Goal: Task Accomplishment & Management: Use online tool/utility

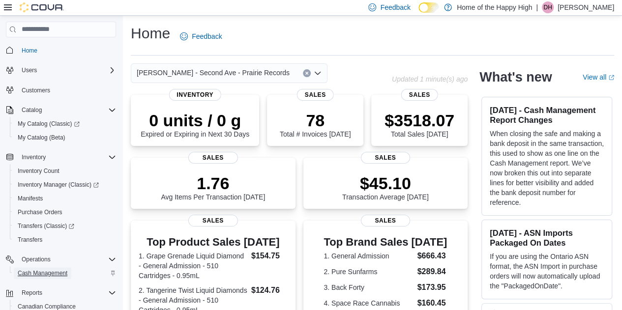
click at [59, 273] on span "Cash Management" at bounding box center [43, 274] width 50 height 8
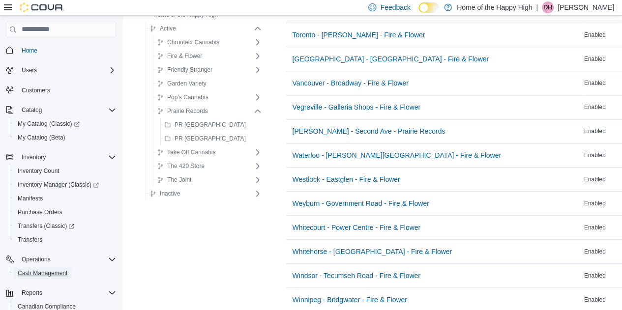
scroll to position [4160, 0]
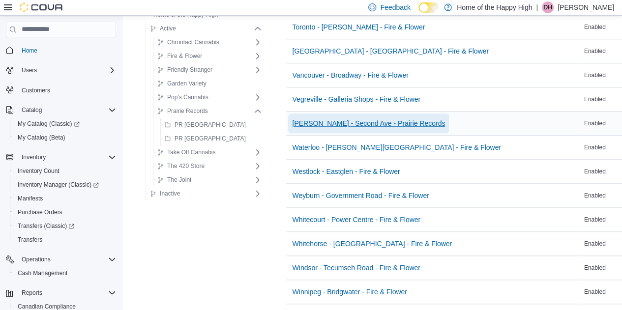
click at [298, 119] on span "[PERSON_NAME] - Second Ave - Prairie Records" at bounding box center [368, 124] width 153 height 10
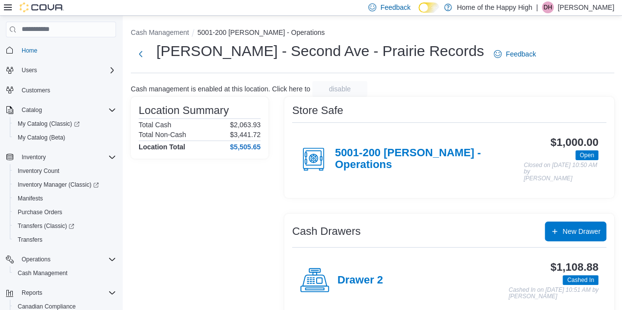
scroll to position [60, 0]
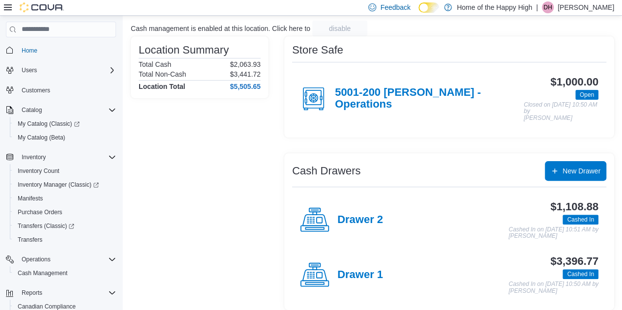
click at [399, 272] on div "$3,396.77 Cashed In Cashed In on [DATE] 10:50 AM by [PERSON_NAME]" at bounding box center [490, 275] width 215 height 39
click at [374, 269] on h4 "Drawer 1" at bounding box center [360, 275] width 46 height 13
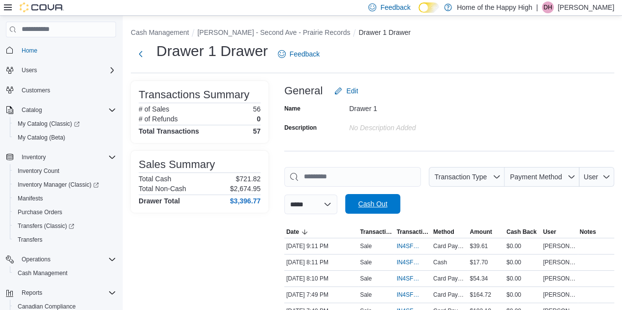
click at [377, 203] on span "Cash Out" at bounding box center [372, 204] width 29 height 10
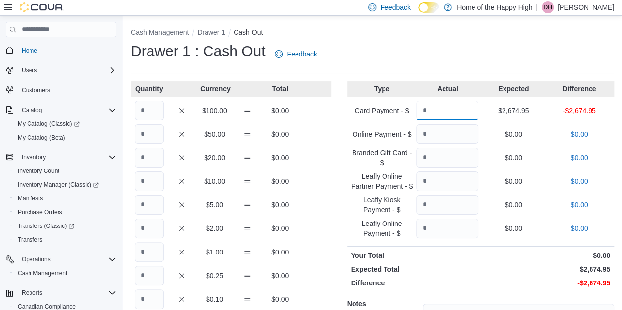
click at [457, 114] on input "Quantity" at bounding box center [448, 111] width 62 height 20
type input "*******"
click at [153, 111] on input "Quantity" at bounding box center [149, 111] width 29 height 20
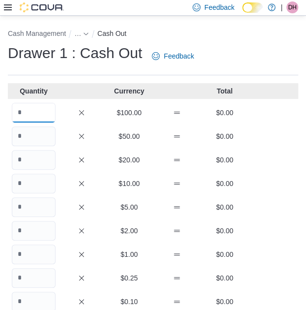
click at [21, 112] on input "Quantity" at bounding box center [34, 113] width 44 height 20
type input "*"
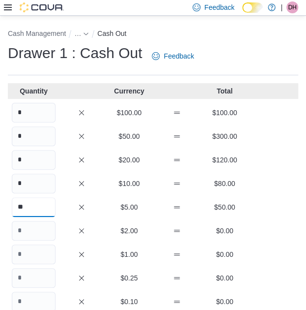
type input "**"
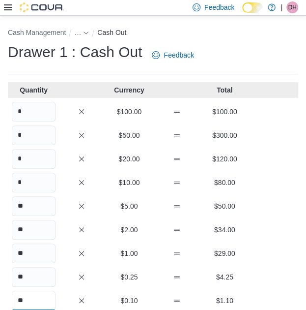
type input "**"
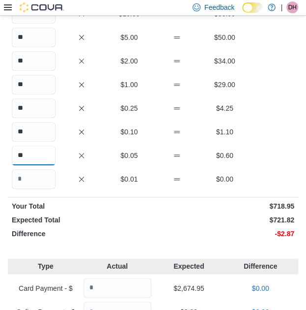
type input "**"
click at [36, 79] on input "**" at bounding box center [34, 85] width 44 height 20
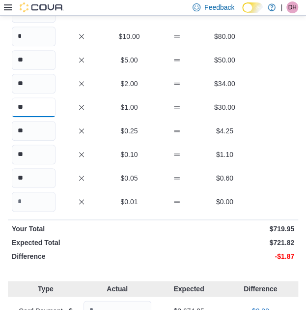
scroll to position [147, 0]
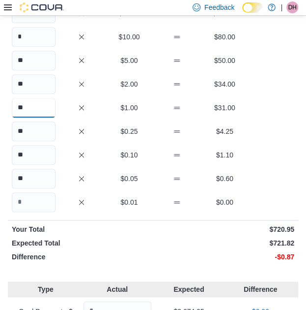
type input "**"
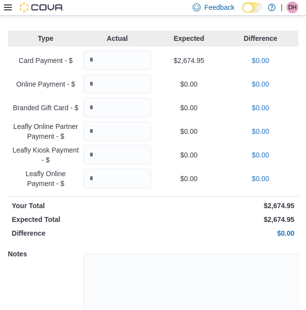
scroll to position [452, 0]
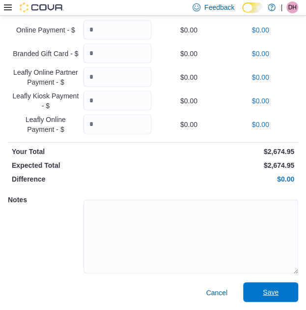
click at [279, 295] on span "Save" at bounding box center [271, 292] width 16 height 10
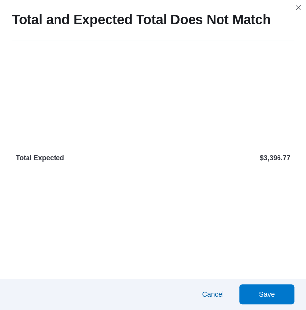
scroll to position [730, 0]
click at [275, 294] on span "Save" at bounding box center [267, 294] width 16 height 10
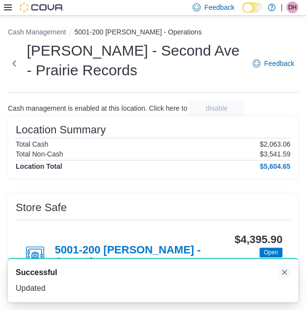
click at [281, 268] on button "Dismiss toast" at bounding box center [285, 272] width 12 height 12
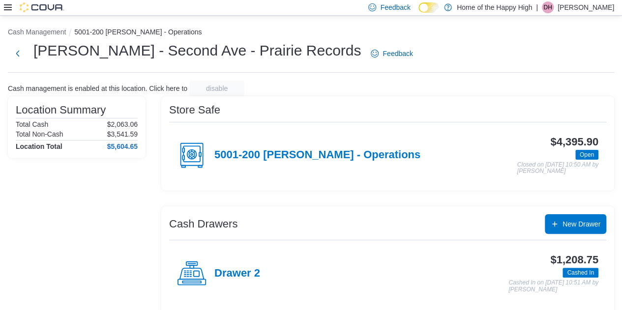
scroll to position [60, 0]
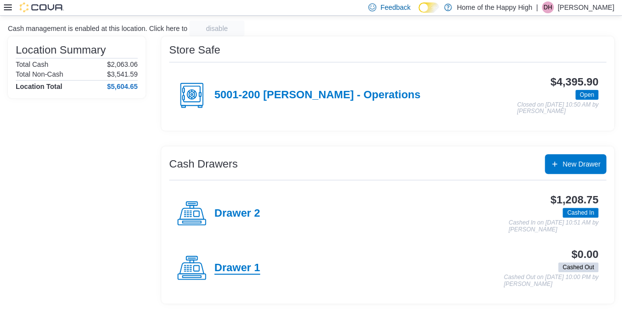
click at [227, 266] on h4 "Drawer 1" at bounding box center [237, 268] width 46 height 13
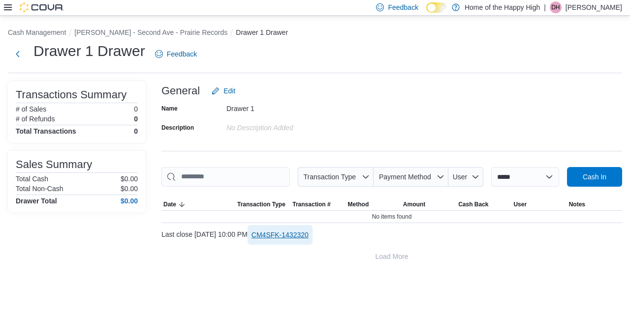
click at [308, 238] on span "CM4SFK-1432320" at bounding box center [279, 235] width 57 height 10
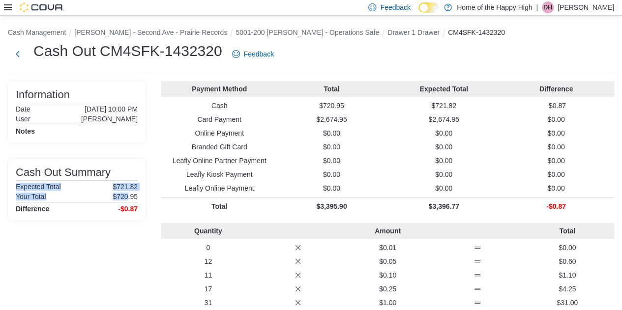
drag, startPoint x: 138, startPoint y: 157, endPoint x: 128, endPoint y: 199, distance: 43.1
click at [128, 199] on div "Information Date [DATE] 10:00 PM User [PERSON_NAME] Notes Cash Out Summary Expe…" at bounding box center [77, 246] width 138 height 331
click at [135, 205] on h4 "-$0.87" at bounding box center [128, 209] width 20 height 8
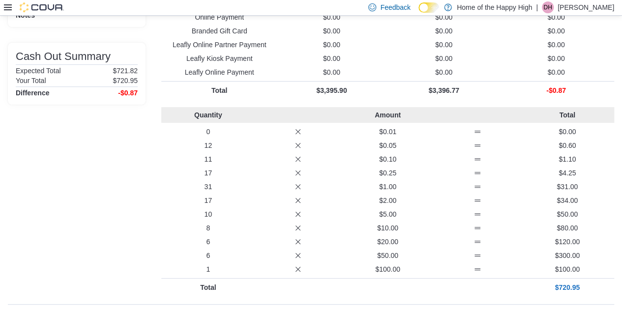
scroll to position [116, 0]
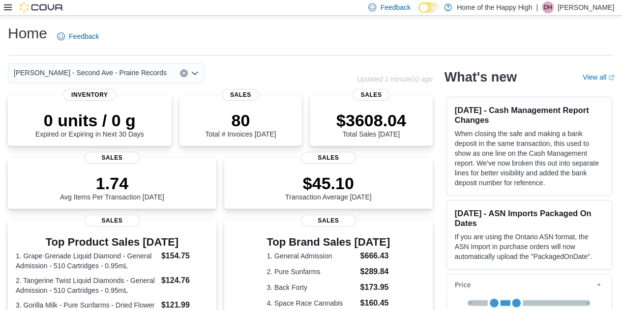
click at [4, 3] on div at bounding box center [34, 7] width 60 height 10
click at [8, 8] on icon at bounding box center [8, 7] width 8 height 6
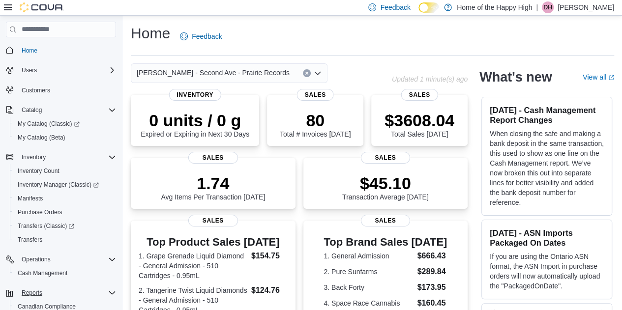
scroll to position [85, 0]
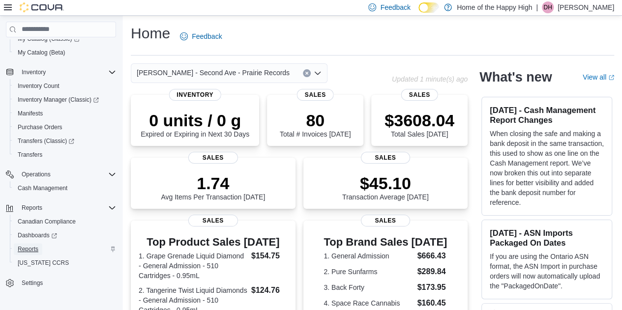
click at [32, 251] on span "Reports" at bounding box center [28, 249] width 21 height 8
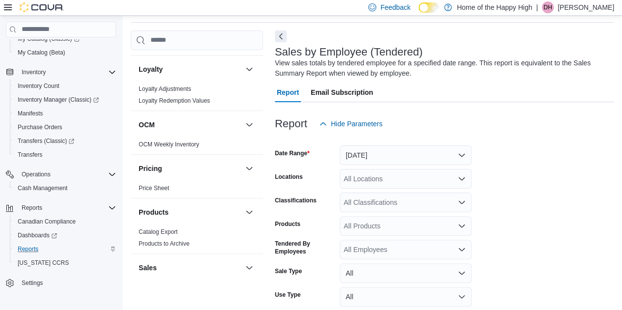
scroll to position [599, 0]
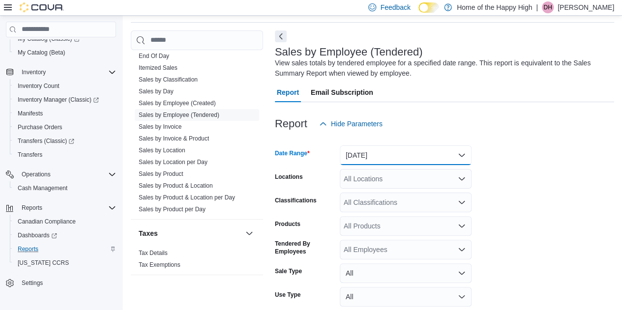
click at [382, 152] on button "[DATE]" at bounding box center [406, 156] width 132 height 20
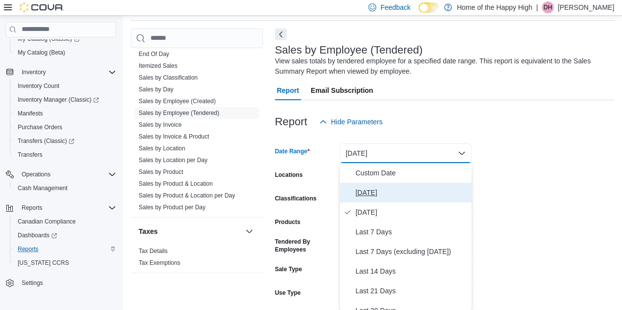
click at [368, 190] on span "[DATE]" at bounding box center [412, 193] width 112 height 12
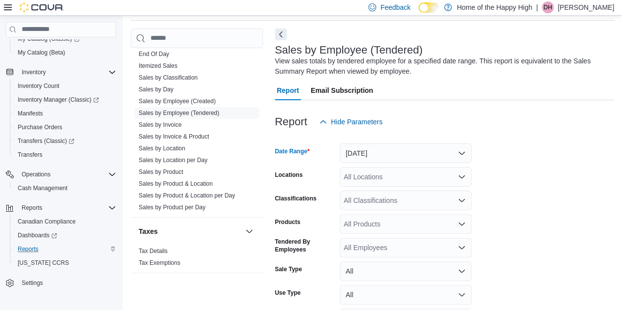
click at [375, 181] on div "All Locations" at bounding box center [406, 177] width 132 height 20
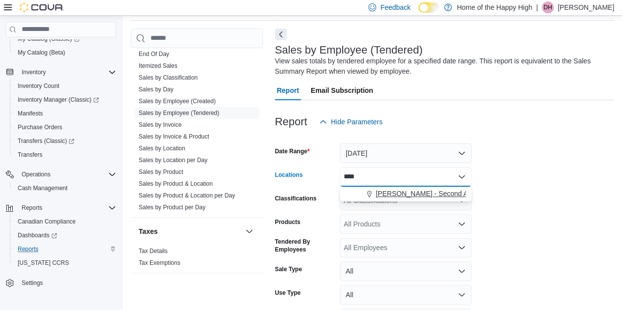
type input "****"
click at [384, 200] on button "[PERSON_NAME] - Second Ave - Prairie Records" at bounding box center [406, 194] width 132 height 14
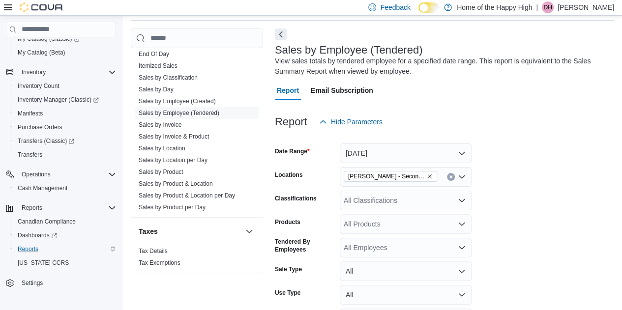
click at [564, 185] on form "Date Range Today Locations Warman - Second Ave - Prairie Records Classification…" at bounding box center [444, 244] width 339 height 224
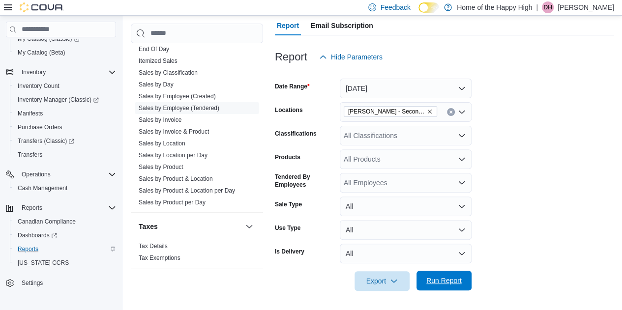
click at [455, 276] on span "Run Report" at bounding box center [443, 281] width 35 height 10
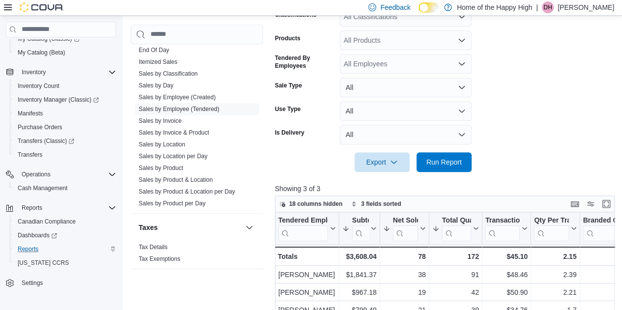
scroll to position [135, 0]
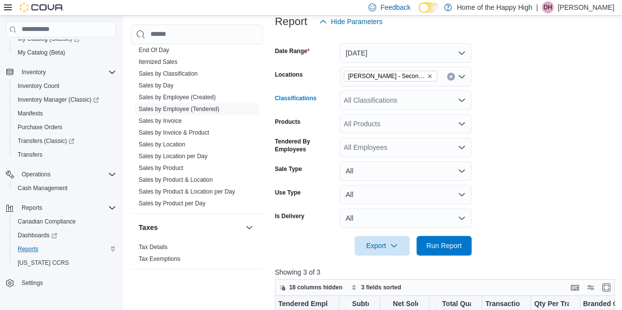
click at [365, 99] on div "All Classifications" at bounding box center [406, 100] width 132 height 20
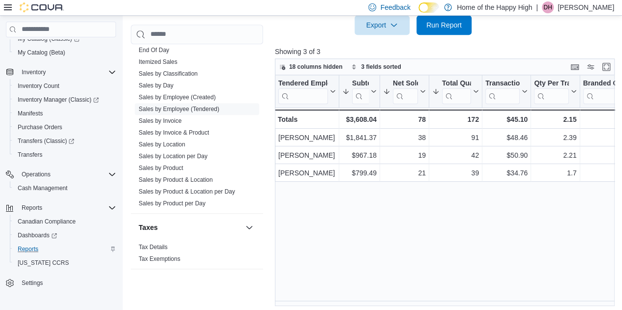
scroll to position [360, 0]
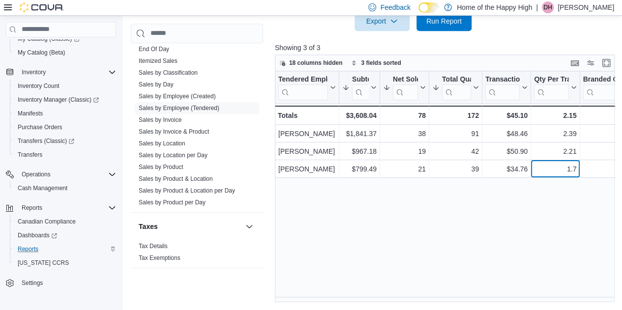
click at [552, 160] on div "1.7 - Qty Per Transaction, column 6, row 3" at bounding box center [555, 169] width 49 height 18
click at [363, 270] on div "Tendered Employee Click to view column header actions Subtotal Sorted by Net So…" at bounding box center [446, 187] width 343 height 232
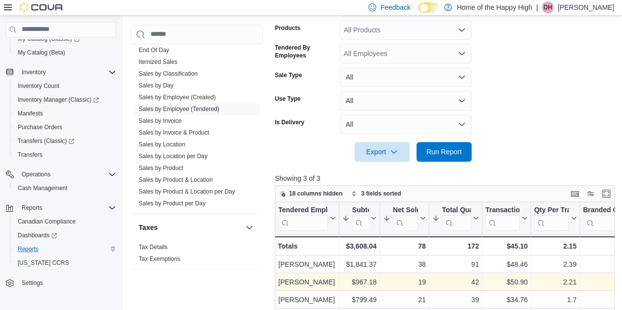
scroll to position [170, 0]
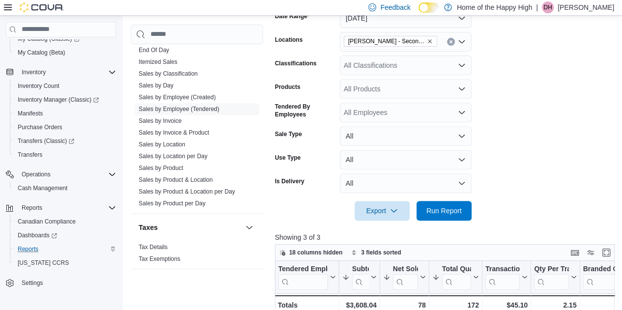
click at [361, 71] on div "All Classifications" at bounding box center [406, 66] width 132 height 20
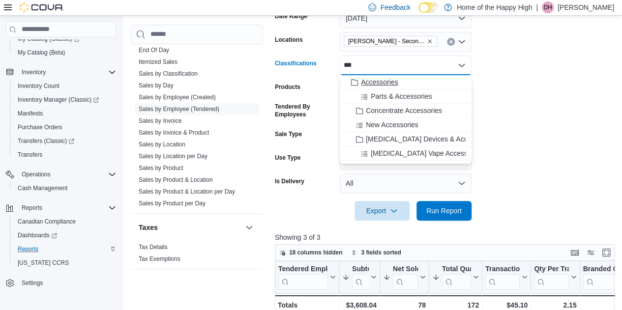
type input "***"
click at [374, 87] on span "Accessories" at bounding box center [379, 82] width 37 height 10
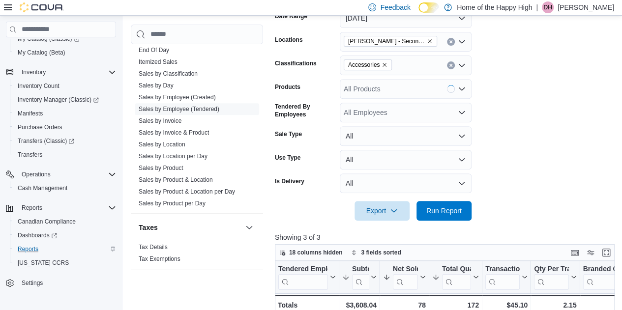
click at [562, 102] on form "Date Range Today Locations Warman - Second Ave - Prairie Records Classification…" at bounding box center [446, 109] width 343 height 224
click at [448, 209] on span "Run Report" at bounding box center [443, 211] width 35 height 10
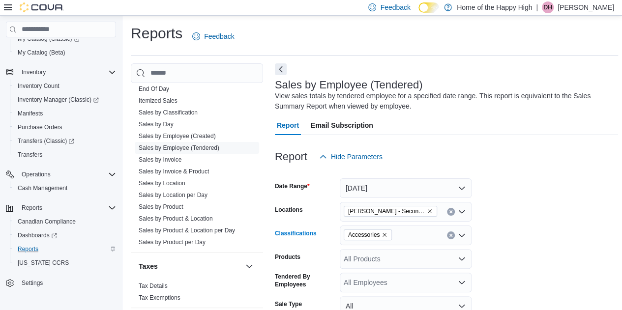
click at [385, 232] on icon "Remove Accessories from selection in this group" at bounding box center [385, 235] width 6 height 6
click at [549, 218] on form "Date Range Today Locations Warman - Second Ave - Prairie Records Classification…" at bounding box center [446, 279] width 343 height 224
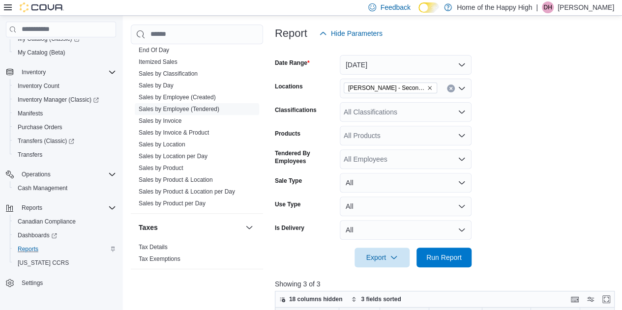
scroll to position [130, 0]
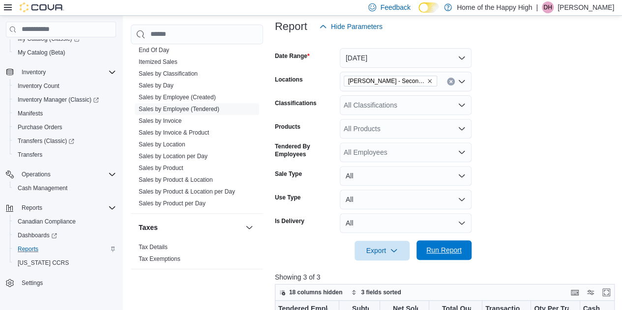
click at [454, 244] on span "Run Report" at bounding box center [443, 251] width 43 height 20
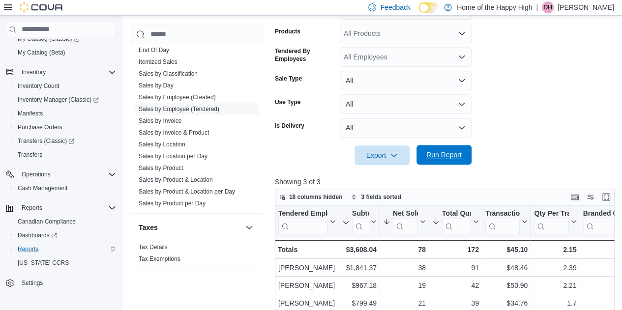
scroll to position [226, 0]
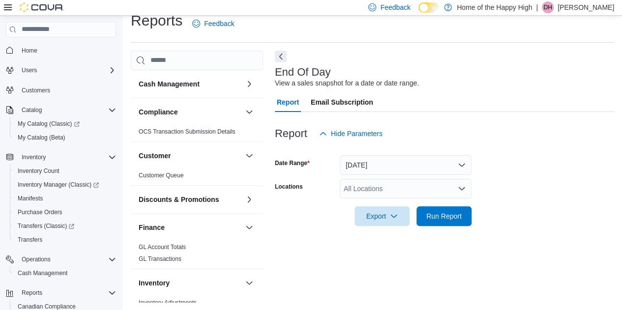
scroll to position [13, 0]
click at [367, 190] on div "All Locations" at bounding box center [406, 189] width 132 height 20
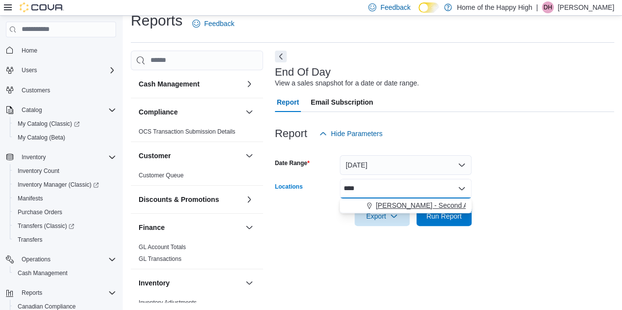
type input "****"
click at [401, 206] on span "[PERSON_NAME] - Second Ave - Prairie Records" at bounding box center [452, 206] width 153 height 10
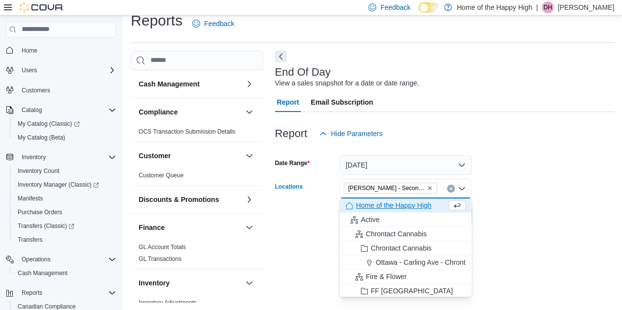
click at [267, 258] on div "Cash Management Cash Management Cash Out Details Compliance OCS Transaction Sub…" at bounding box center [372, 177] width 483 height 252
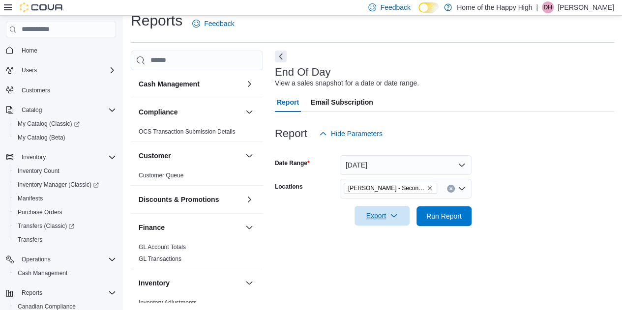
click at [390, 221] on span "Export" at bounding box center [382, 216] width 43 height 20
click at [380, 261] on button "Export to Pdf" at bounding box center [384, 256] width 56 height 20
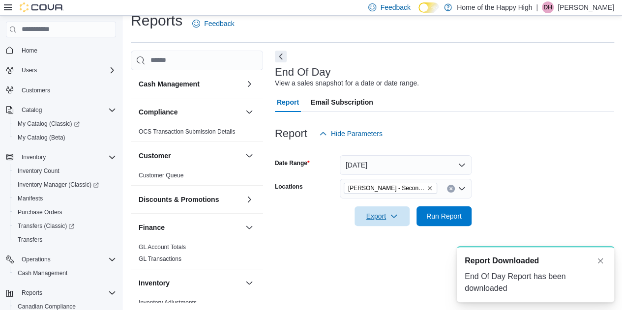
scroll to position [0, 0]
